Goal: Information Seeking & Learning: Learn about a topic

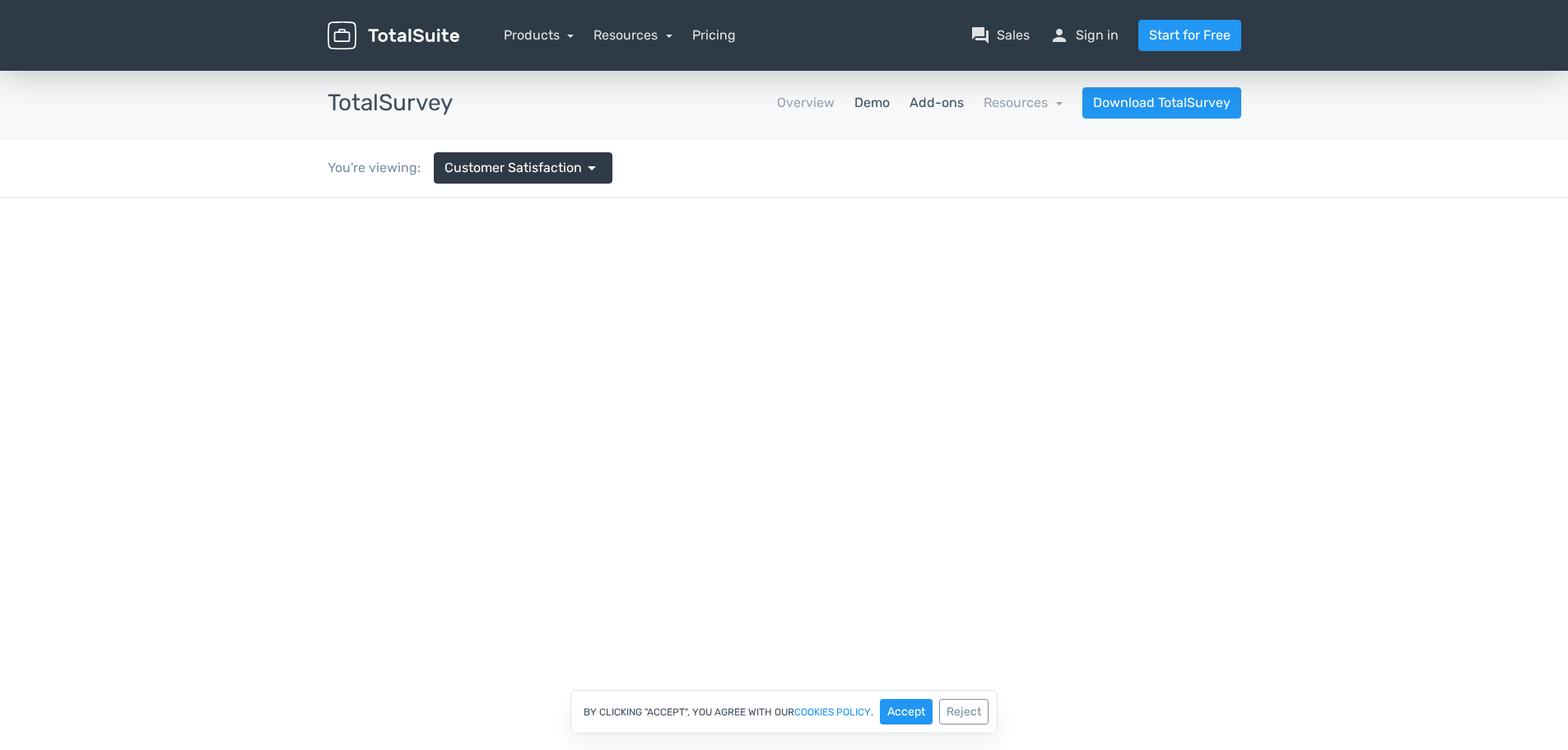
click at [941, 107] on link "Add-ons" at bounding box center [936, 103] width 54 height 20
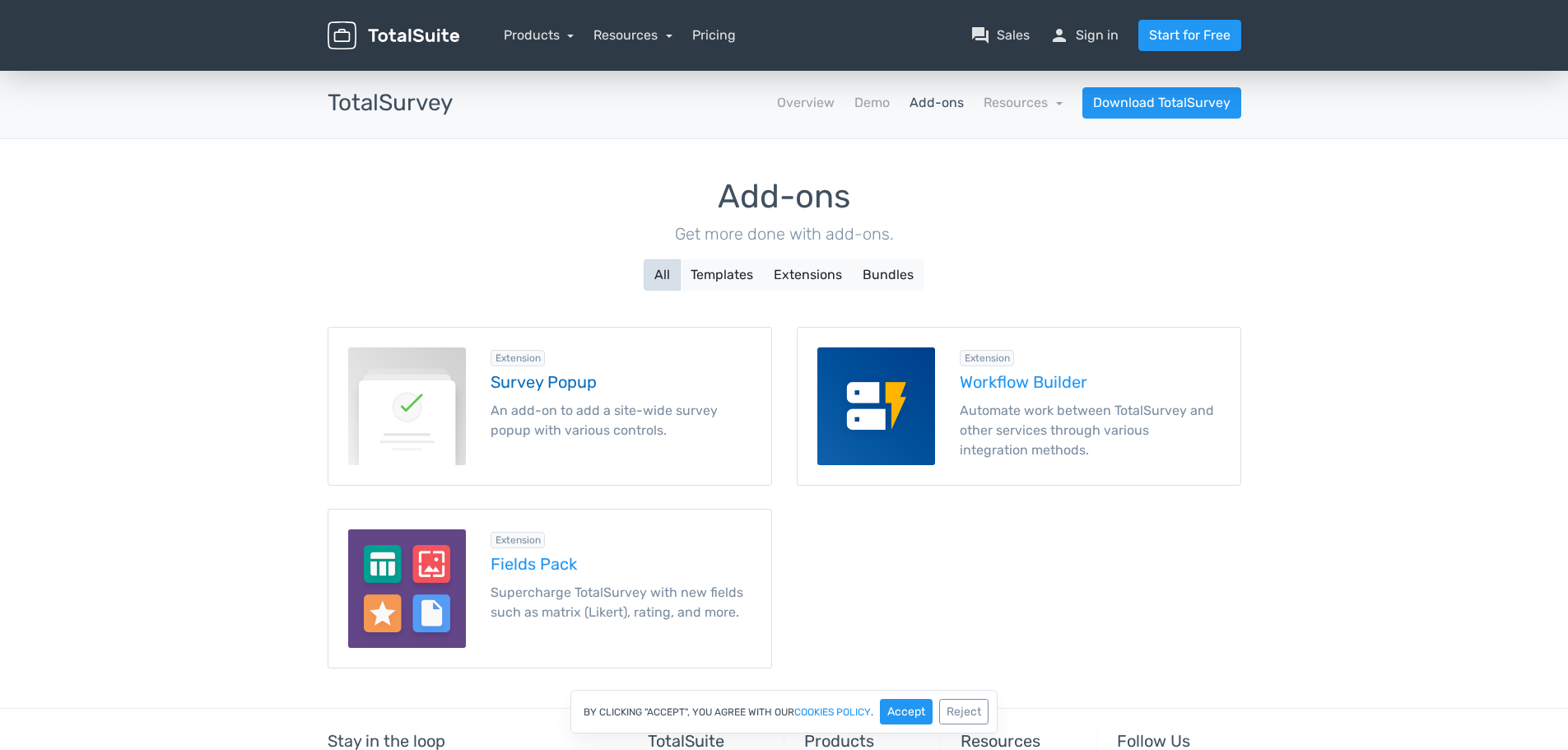
click at [568, 384] on h5 "Survey Popup" at bounding box center [621, 382] width 261 height 18
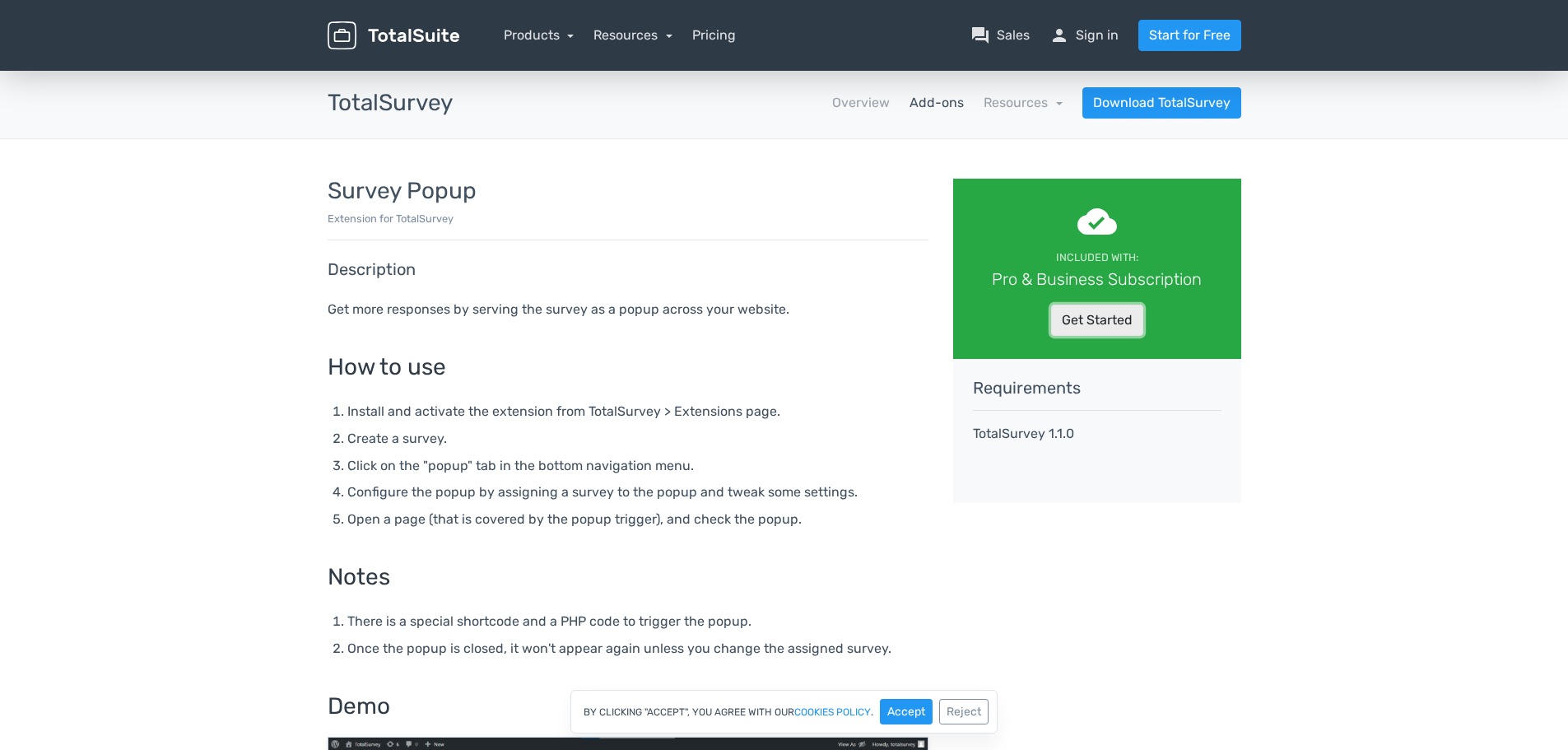
click at [1116, 313] on link "Get Started" at bounding box center [1097, 320] width 92 height 31
drag, startPoint x: 1194, startPoint y: 589, endPoint x: 1134, endPoint y: 661, distance: 93.7
click at [1151, 749] on html "menu Products TotalPoll WordPress Poll and Contest Plugin TotalContest Sales" at bounding box center [784, 375] width 1568 height 750
drag, startPoint x: 1160, startPoint y: 606, endPoint x: 915, endPoint y: 646, distance: 248.2
click at [1114, 628] on div "cloud_done Included with: Pro & Business Subscription Get Started Requirements …" at bounding box center [1097, 753] width 312 height 1150
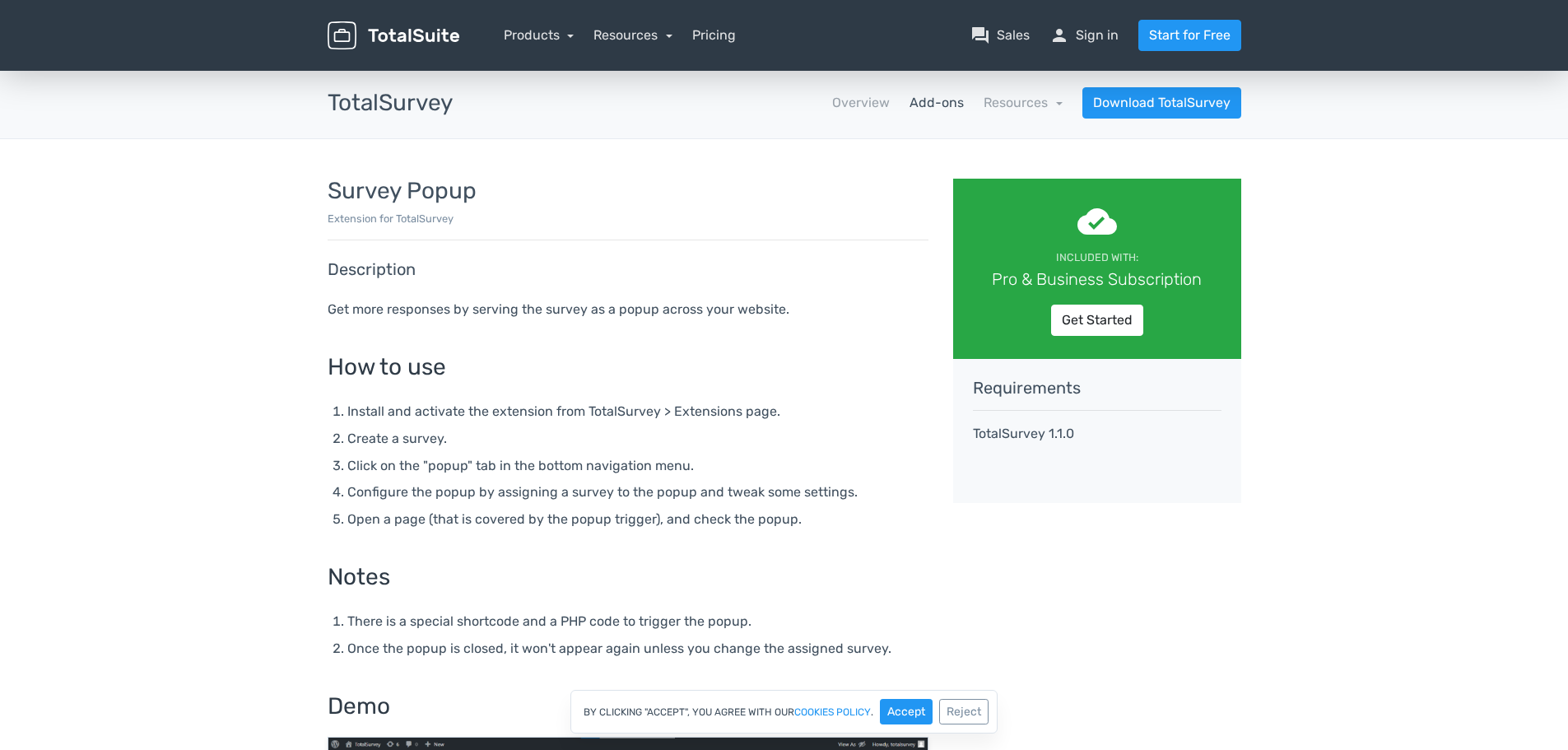
click at [898, 698] on div "By clicking "Accept", you agree with our cookies policy . Accept Reject" at bounding box center [784, 712] width 427 height 43
drag, startPoint x: 903, startPoint y: 709, endPoint x: 941, endPoint y: 697, distance: 39.8
click at [902, 710] on button "Accept" at bounding box center [906, 712] width 53 height 26
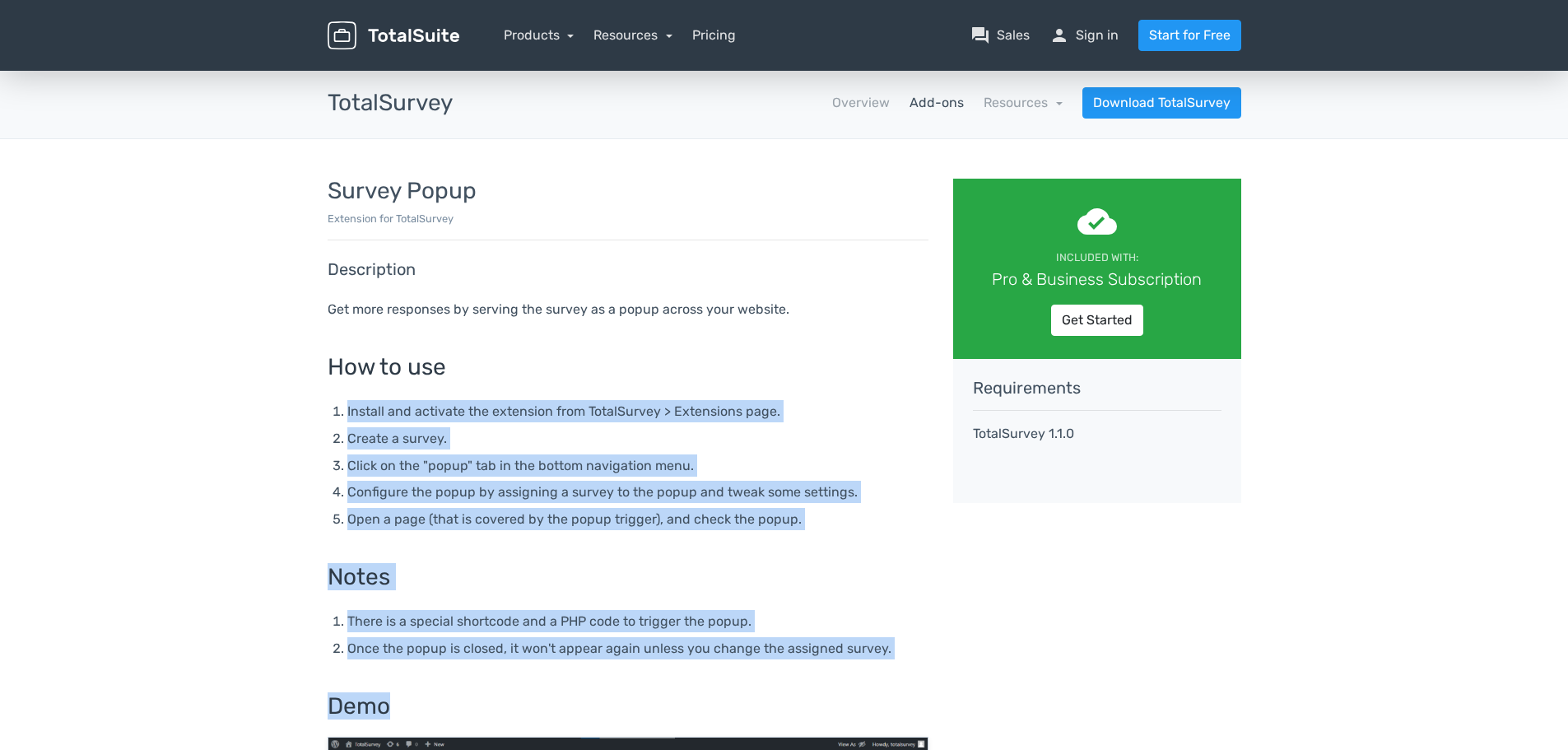
drag, startPoint x: 632, startPoint y: 334, endPoint x: 816, endPoint y: 552, distance: 285.3
click at [818, 654] on div "Get more responses by serving the survey as a popup across your website. How to…" at bounding box center [627, 710] width 601 height 823
click at [731, 367] on h3 "How to use" at bounding box center [627, 367] width 601 height 26
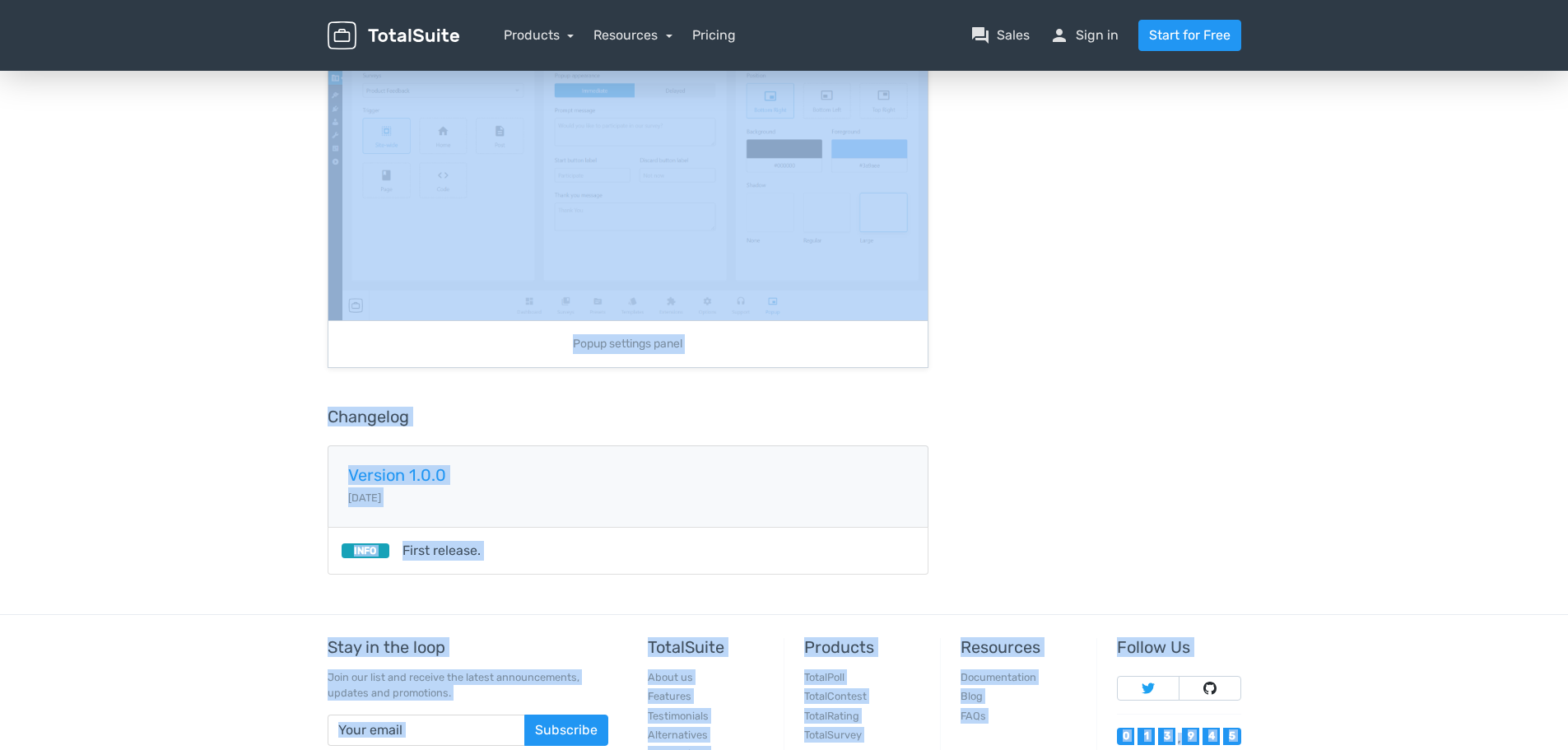
drag, startPoint x: 628, startPoint y: 294, endPoint x: 707, endPoint y: 532, distance: 250.8
click at [699, 698] on div "menu Products TotalPoll WordPress Poll and Contest Plugin TotalContest TotalRat…" at bounding box center [784, 61] width 1568 height 1630
